Goal: Transaction & Acquisition: Book appointment/travel/reservation

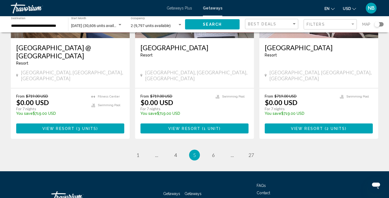
scroll to position [707, 0]
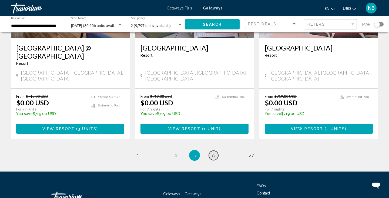
click at [213, 152] on span "6" at bounding box center [213, 155] width 3 height 6
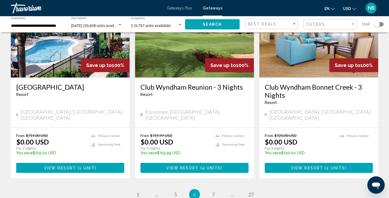
scroll to position [668, 0]
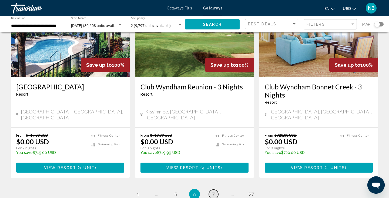
click at [214, 191] on span "7" at bounding box center [213, 194] width 3 height 6
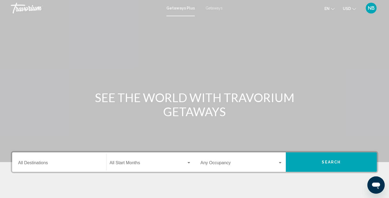
click at [212, 8] on span "Getaways" at bounding box center [214, 8] width 17 height 4
click at [56, 162] on input "Destination All Destinations" at bounding box center [59, 164] width 82 height 5
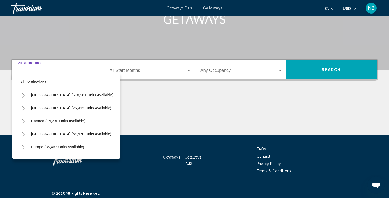
scroll to position [95, 0]
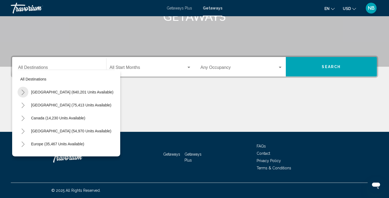
click at [25, 91] on icon "Toggle United States (640,201 units available)" at bounding box center [23, 92] width 4 height 5
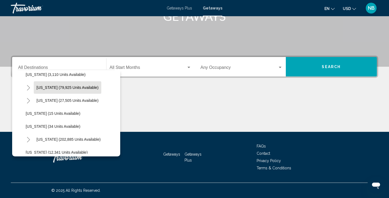
scroll to position [44, 0]
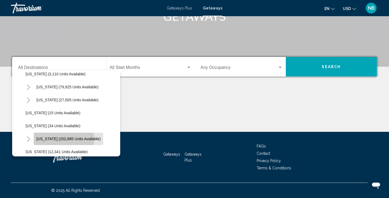
click at [46, 139] on span "Florida (202,885 units available)" at bounding box center [68, 139] width 64 height 4
type input "**********"
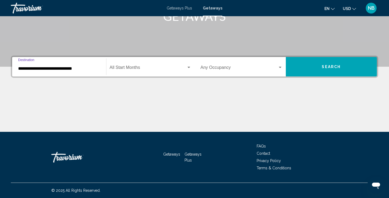
click at [172, 69] on span "Search widget" at bounding box center [148, 68] width 77 height 5
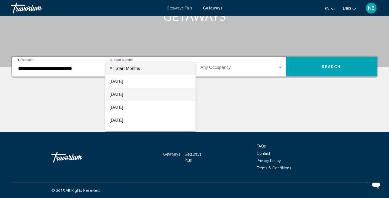
click at [151, 93] on span "September 2025" at bounding box center [151, 94] width 82 height 13
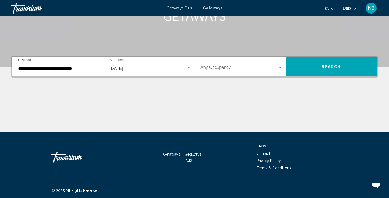
click at [257, 65] on div "Occupancy Any Occupancy" at bounding box center [241, 66] width 82 height 17
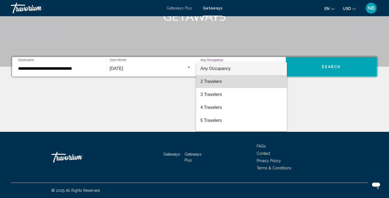
click at [226, 83] on span "2 Travelers" at bounding box center [241, 81] width 82 height 13
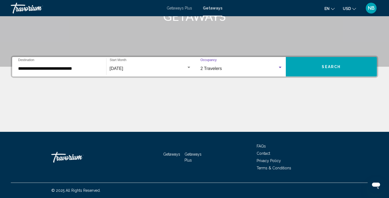
click at [328, 64] on span "Search" at bounding box center [331, 66] width 19 height 4
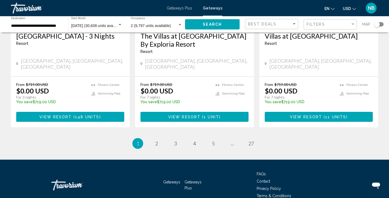
scroll to position [703, 0]
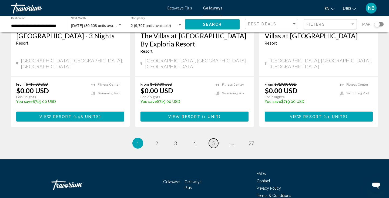
click at [213, 140] on span "5" at bounding box center [213, 143] width 3 height 6
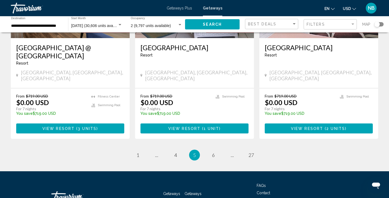
scroll to position [707, 0]
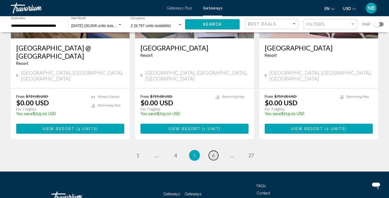
click at [213, 152] on span "6" at bounding box center [213, 155] width 3 height 6
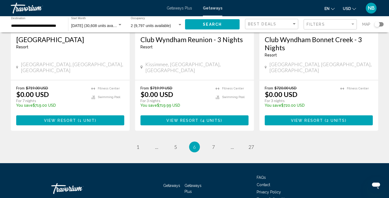
scroll to position [715, 0]
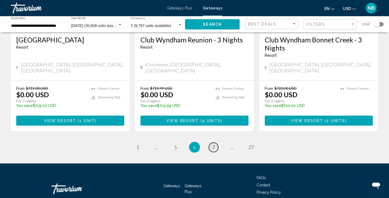
click at [213, 144] on span "7" at bounding box center [213, 147] width 3 height 6
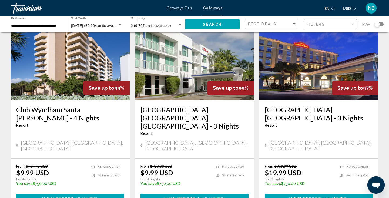
scroll to position [629, 0]
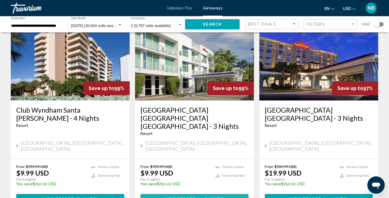
click at [196, 197] on span "View Resort" at bounding box center [180, 199] width 32 height 4
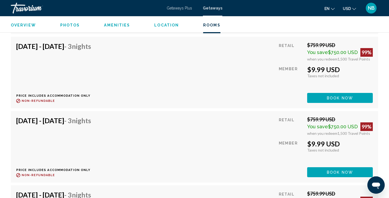
scroll to position [1220, 0]
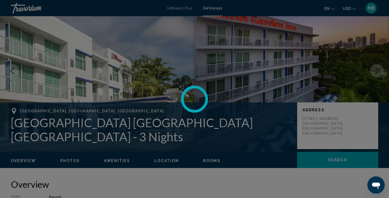
scroll to position [26, 0]
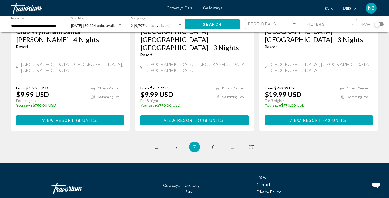
scroll to position [707, 0]
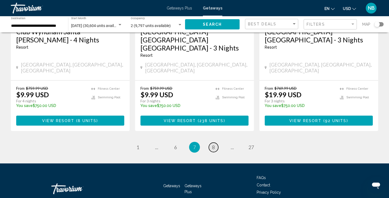
click at [213, 144] on span "8" at bounding box center [213, 147] width 3 height 6
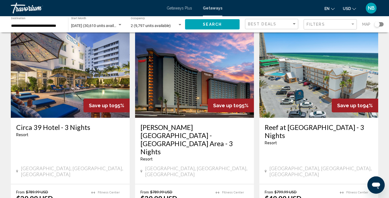
scroll to position [638, 0]
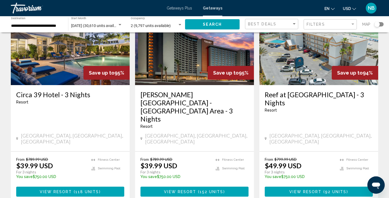
scroll to position [668, 0]
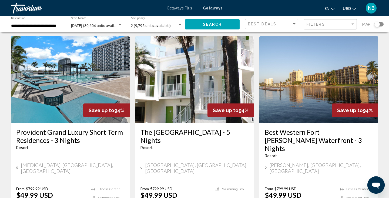
scroll to position [19, 0]
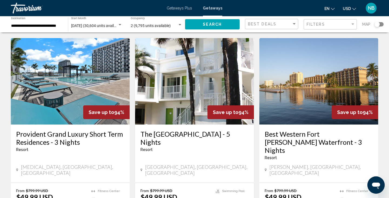
click at [103, 90] on img "Main content" at bounding box center [70, 81] width 119 height 86
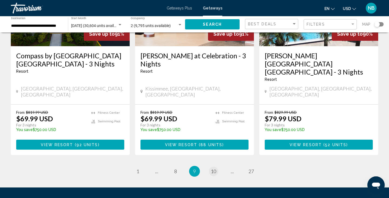
scroll to position [715, 0]
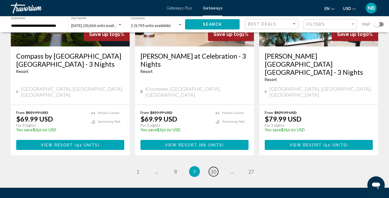
click at [213, 169] on span "10" at bounding box center [213, 172] width 5 height 6
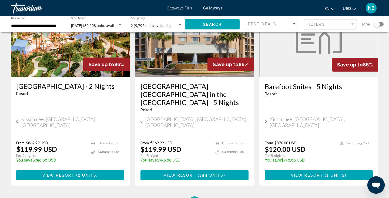
scroll to position [679, 0]
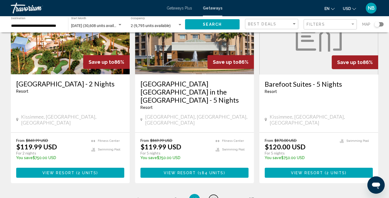
click at [213, 196] on span "11" at bounding box center [213, 199] width 5 height 6
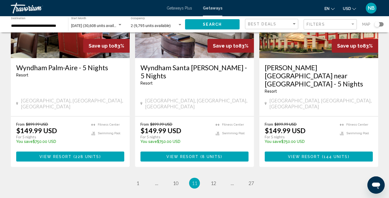
scroll to position [686, 0]
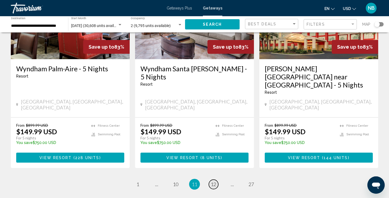
click at [213, 181] on span "12" at bounding box center [213, 184] width 5 height 6
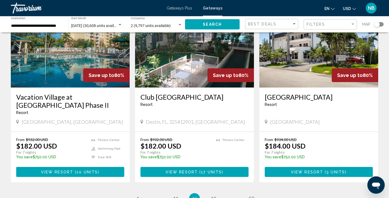
scroll to position [661, 0]
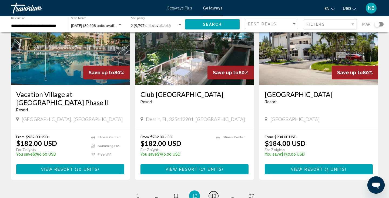
click at [215, 193] on span "13" at bounding box center [213, 196] width 5 height 6
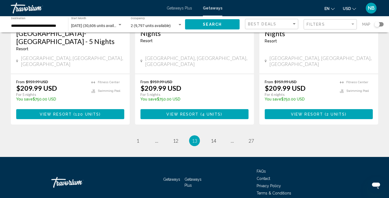
scroll to position [707, 0]
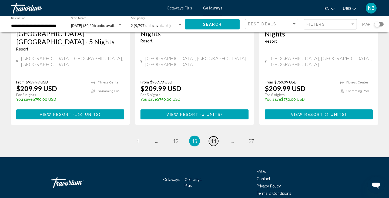
click at [214, 138] on span "14" at bounding box center [213, 141] width 5 height 6
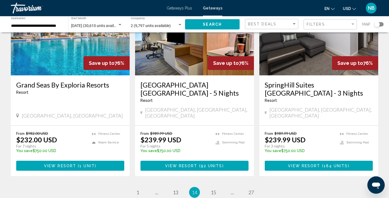
scroll to position [647, 0]
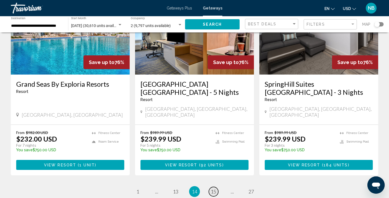
click at [214, 189] on span "15" at bounding box center [213, 192] width 5 height 6
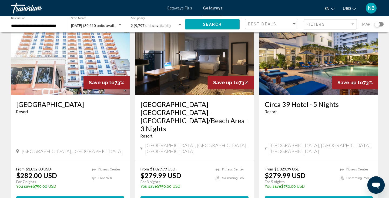
scroll to position [676, 0]
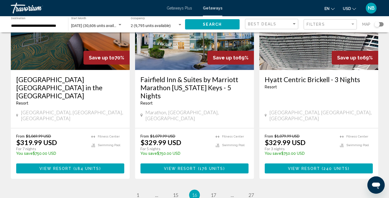
scroll to position [669, 0]
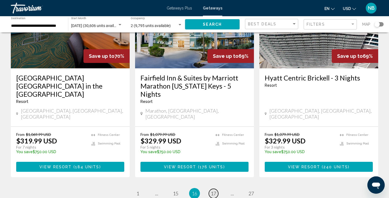
click at [214, 190] on span "17" at bounding box center [213, 193] width 5 height 6
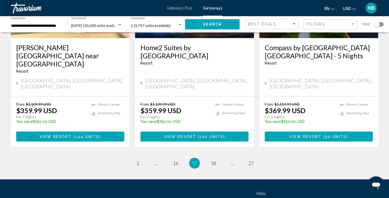
scroll to position [715, 0]
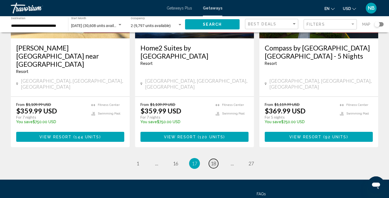
click at [216, 160] on span "18" at bounding box center [213, 163] width 5 height 6
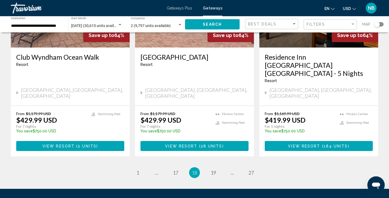
scroll to position [699, 0]
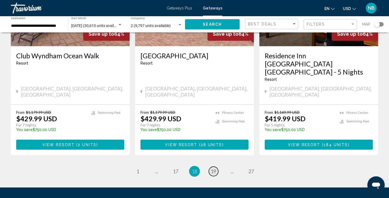
click at [213, 168] on span "19" at bounding box center [213, 171] width 5 height 6
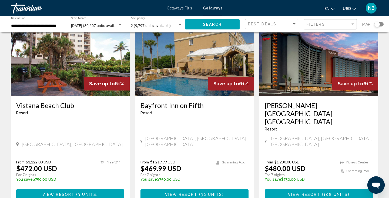
scroll to position [650, 0]
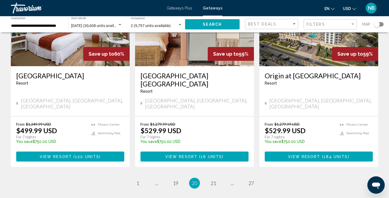
scroll to position [683, 0]
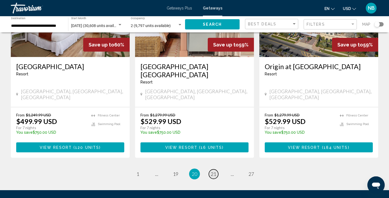
click at [213, 171] on span "21" at bounding box center [213, 174] width 5 height 6
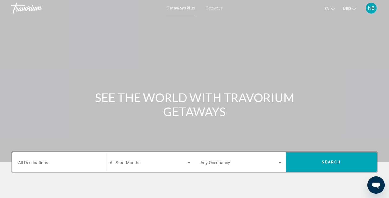
click at [372, 8] on span "NB" at bounding box center [371, 7] width 7 height 5
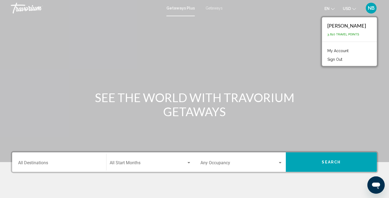
click at [344, 59] on button "Sign Out" at bounding box center [335, 59] width 20 height 7
